Goal: Information Seeking & Learning: Find contact information

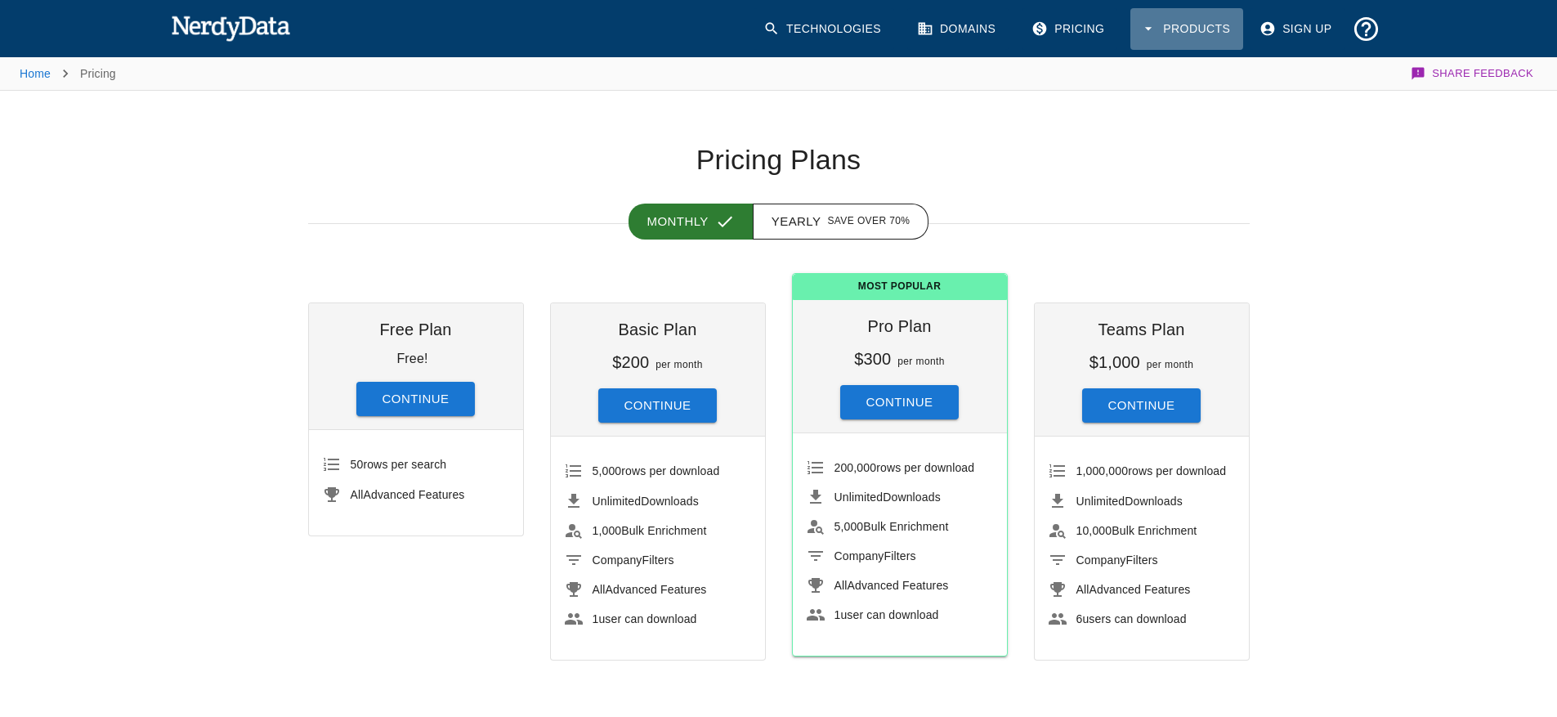
click at [1189, 29] on button "Products" at bounding box center [1186, 29] width 113 height 42
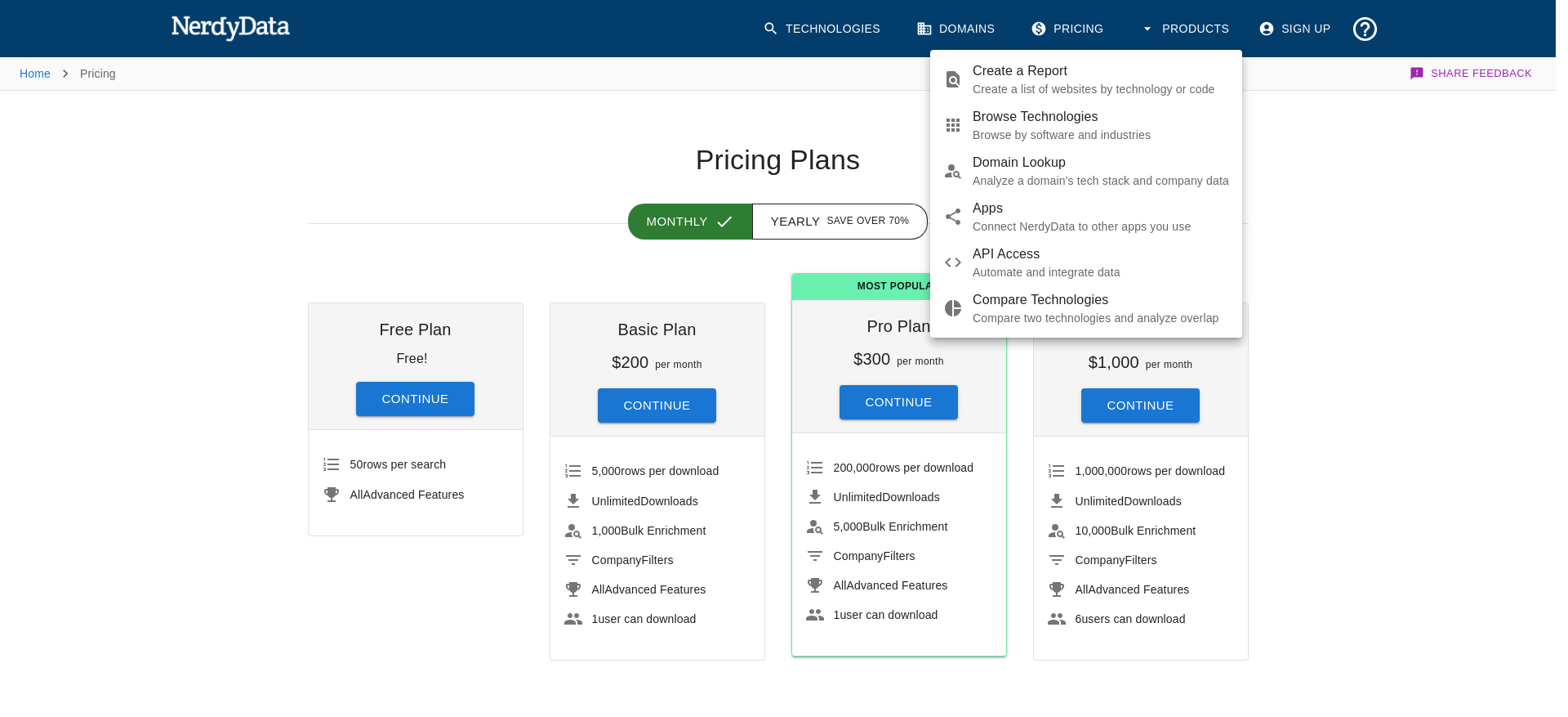
click at [1368, 36] on div at bounding box center [784, 358] width 1568 height 717
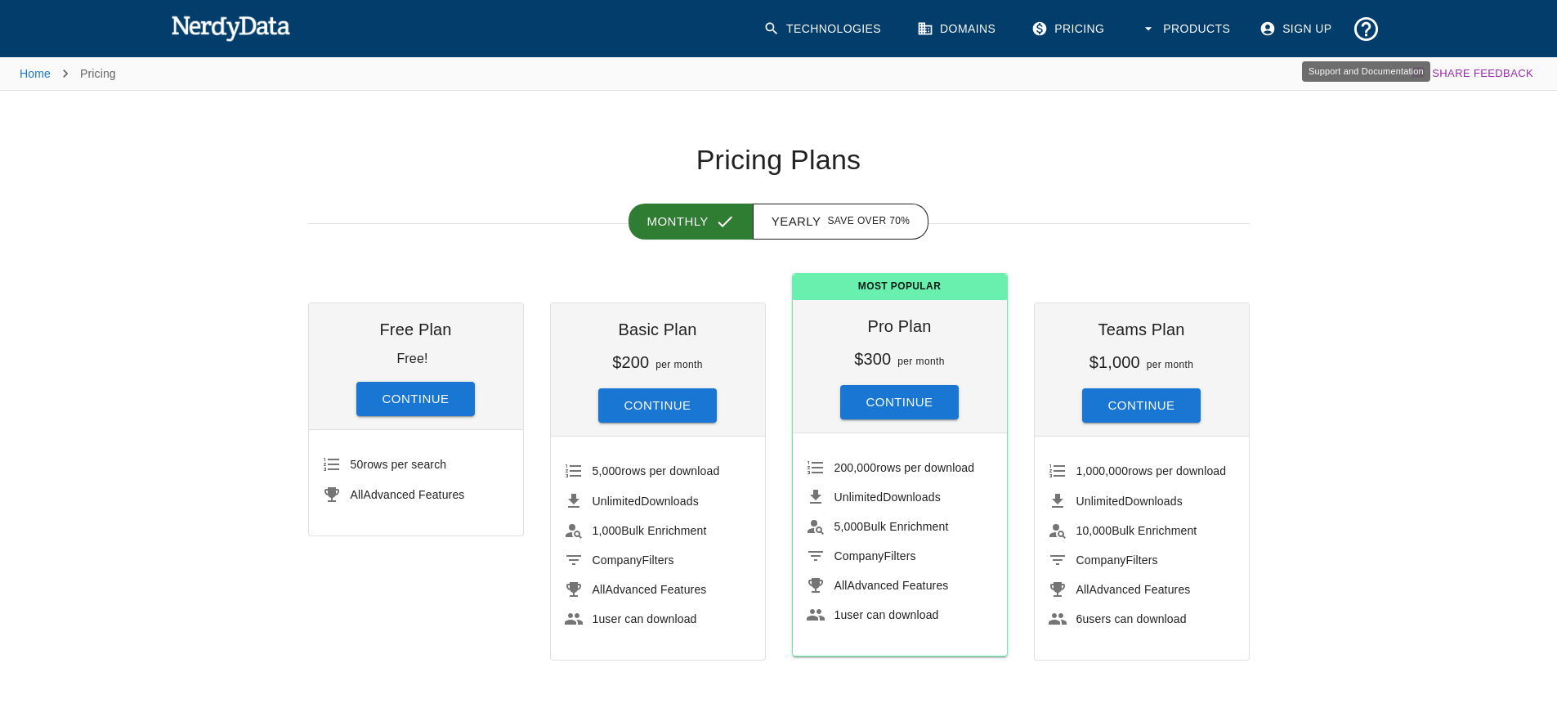
click at [1368, 28] on icon "Support and Documentation" at bounding box center [1365, 28] width 24 height 24
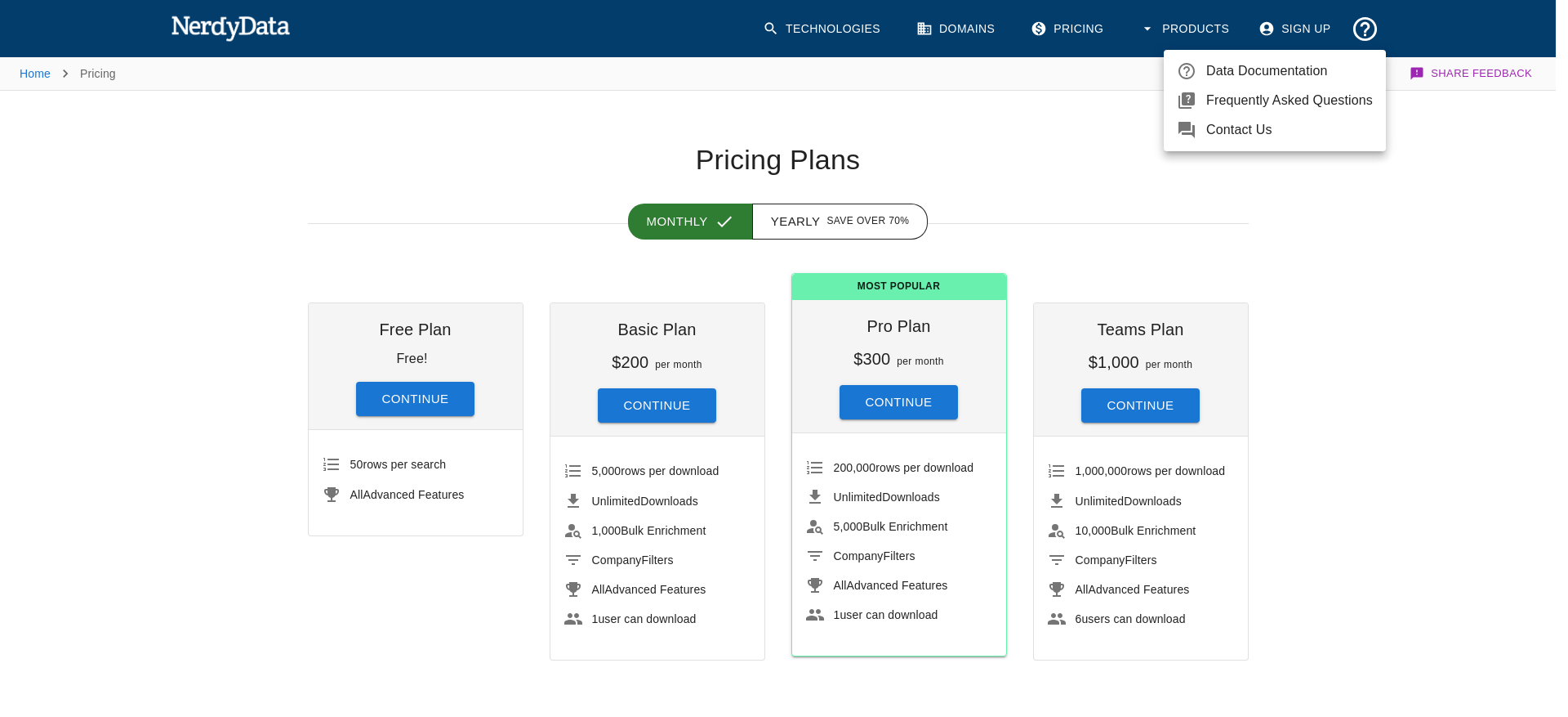
click at [1305, 102] on span "Frequently Asked Questions" at bounding box center [1289, 101] width 167 height 20
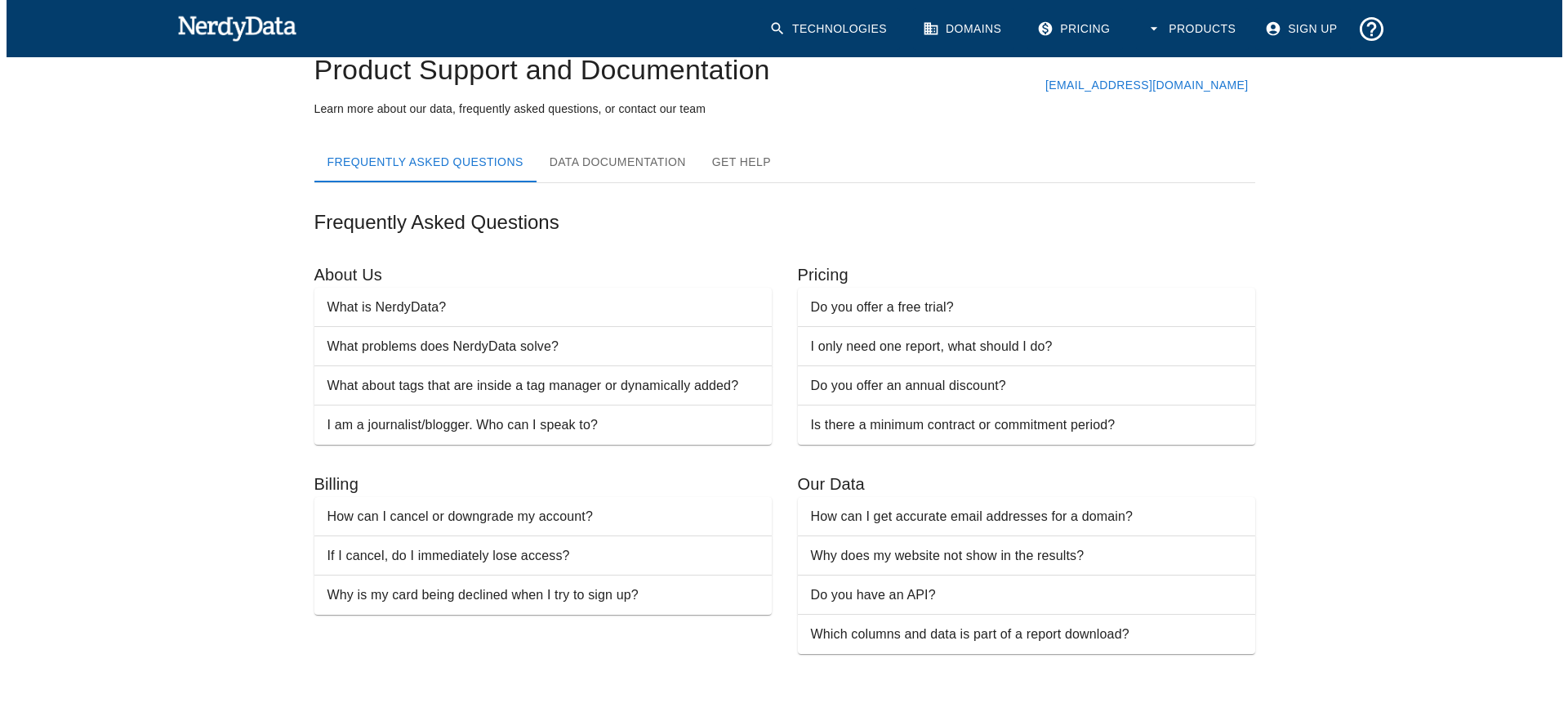
scroll to position [63, 0]
click at [1375, 34] on icon "Support and Documentation" at bounding box center [1365, 29] width 29 height 29
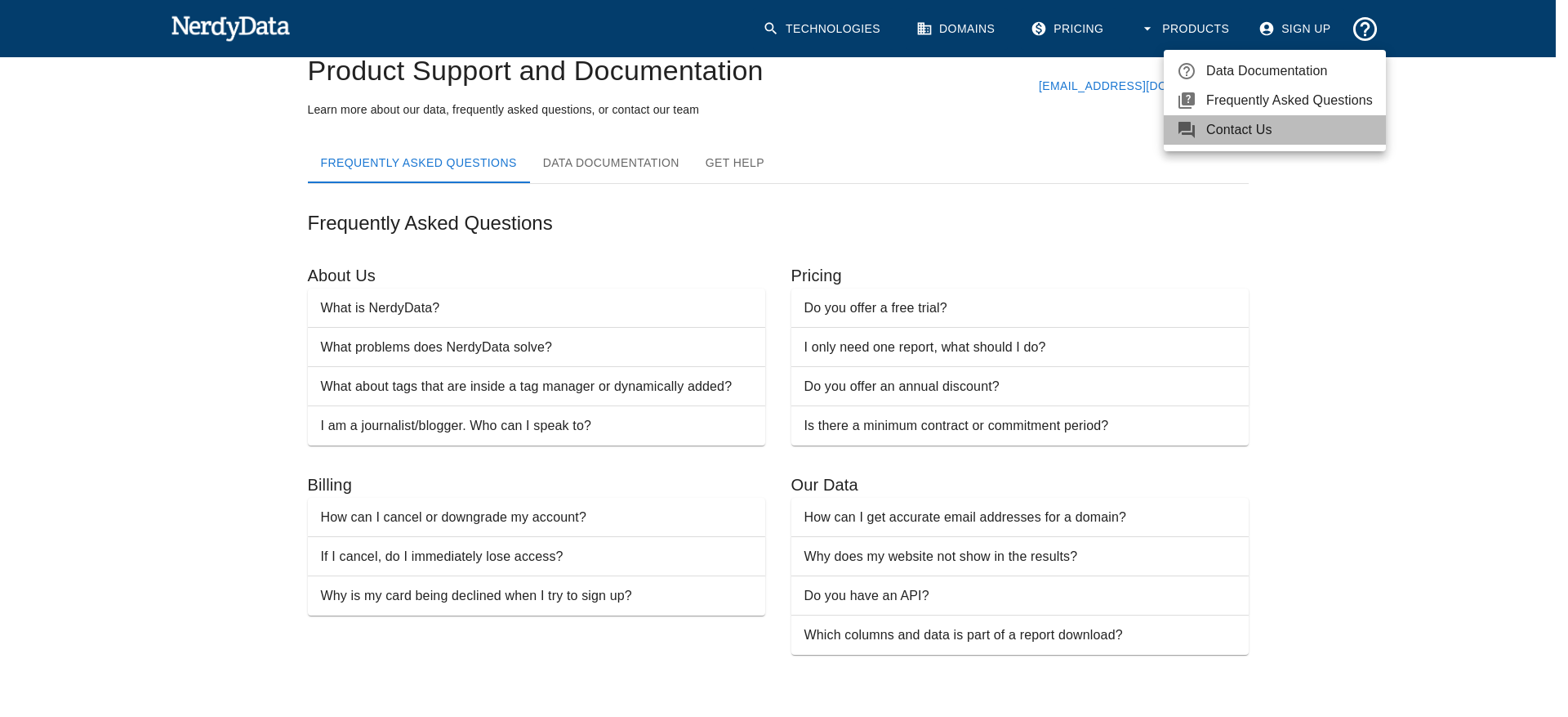
click at [1325, 126] on span "Contact Us" at bounding box center [1289, 130] width 167 height 20
